Goal: Information Seeking & Learning: Learn about a topic

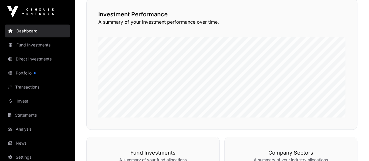
scroll to position [175, 0]
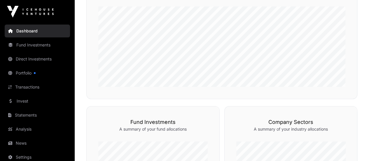
click at [48, 58] on link "Direct Investments" at bounding box center [37, 58] width 65 height 13
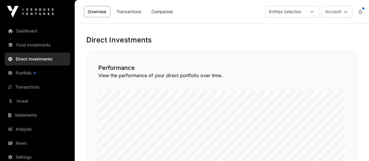
click at [164, 13] on link "Companies" at bounding box center [162, 11] width 29 height 11
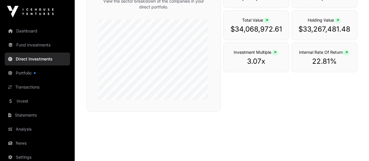
scroll to position [215, 0]
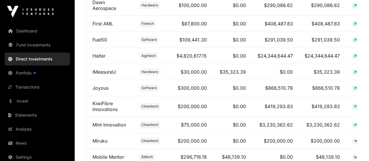
scroll to position [437, 0]
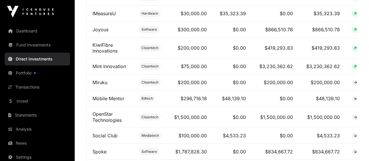
click at [119, 69] on td "Mint Innovation" at bounding box center [110, 66] width 47 height 16
click at [118, 68] on link "Mint Innovation" at bounding box center [109, 66] width 34 height 6
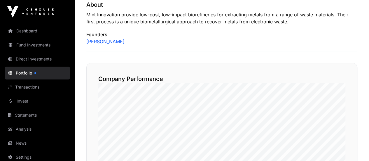
scroll to position [156, 0]
